Goal: Find specific page/section: Find specific page/section

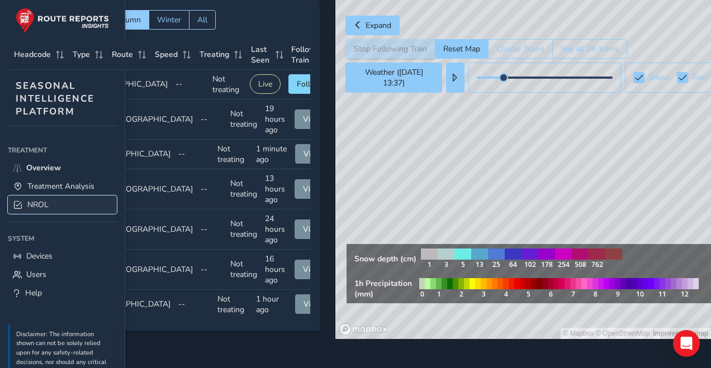
click at [27, 208] on link "NROL" at bounding box center [62, 205] width 109 height 18
